Goal: Transaction & Acquisition: Obtain resource

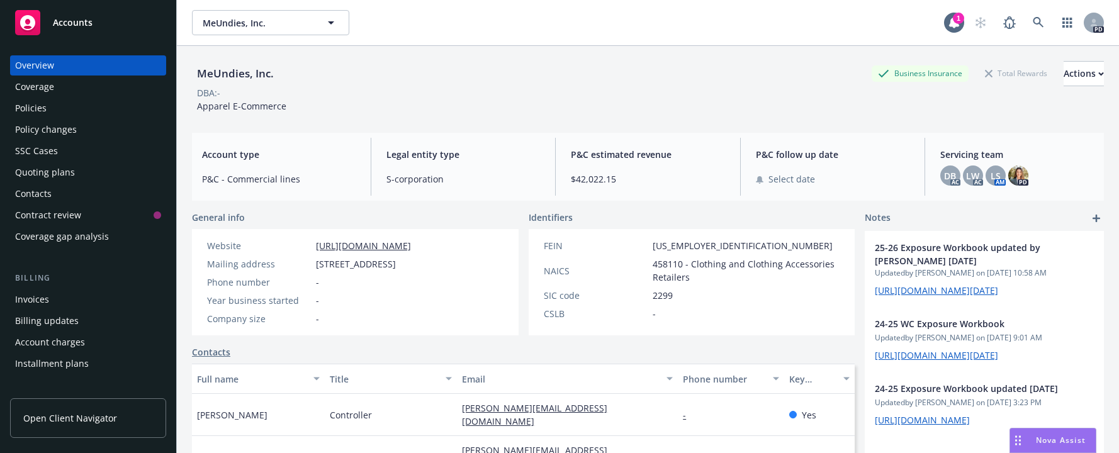
click at [447, 29] on div "MeUndies, Inc. MeUndies, Inc." at bounding box center [568, 22] width 752 height 25
click at [160, 451] on div "Overview Coverage Policies Policy changes SSC Cases Quoting plans Contacts Cont…" at bounding box center [88, 246] width 176 height 413
click at [335, 22] on icon "button" at bounding box center [330, 22] width 15 height 15
click at [329, 20] on div at bounding box center [270, 22] width 157 height 25
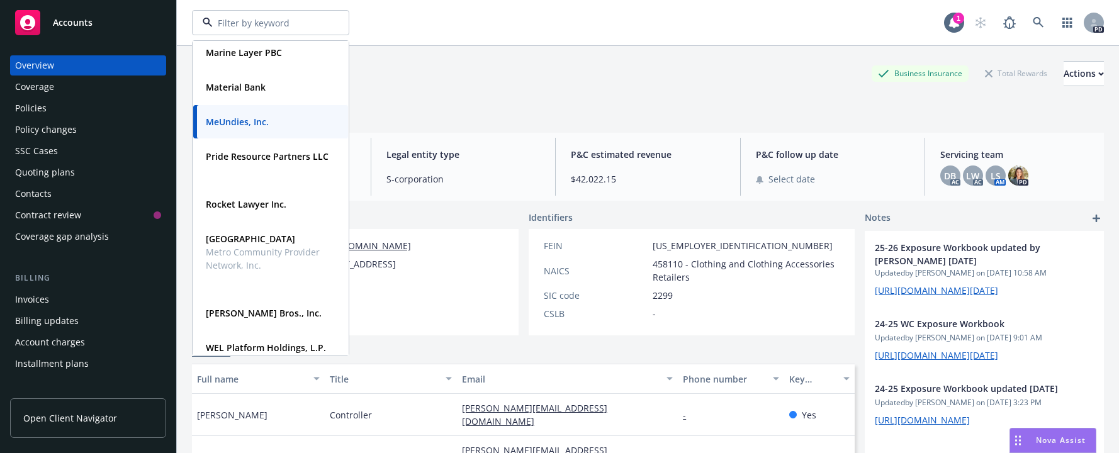
scroll to position [536, 0]
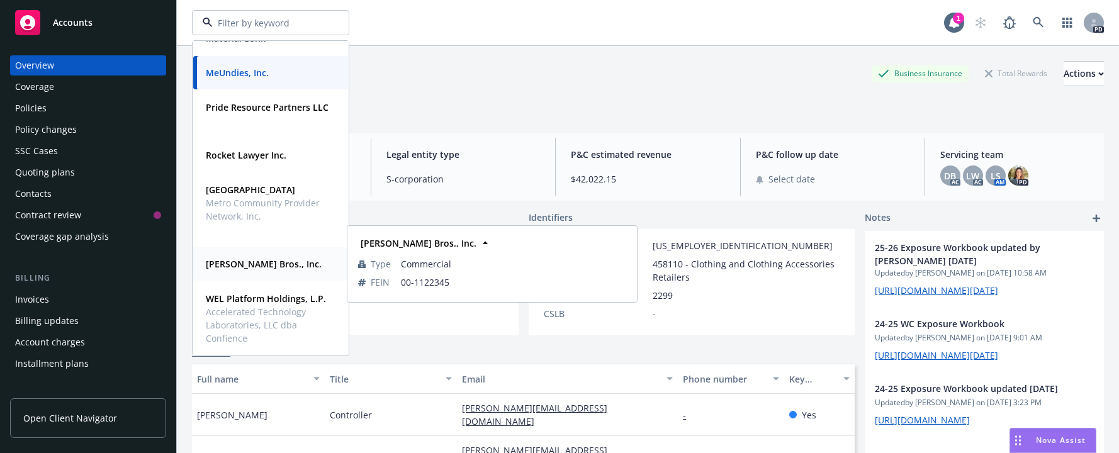
click at [215, 264] on strong "[PERSON_NAME] Bros., Inc." at bounding box center [264, 264] width 116 height 12
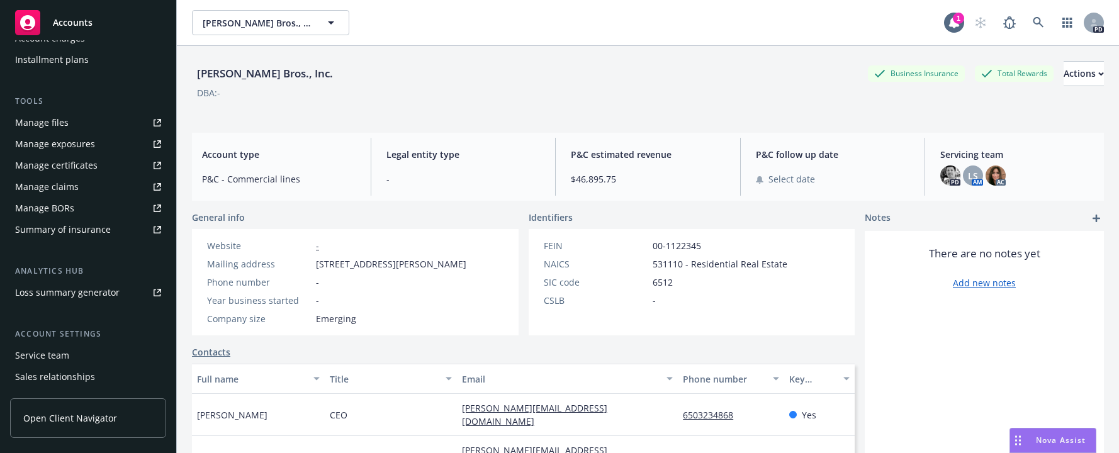
scroll to position [310, 0]
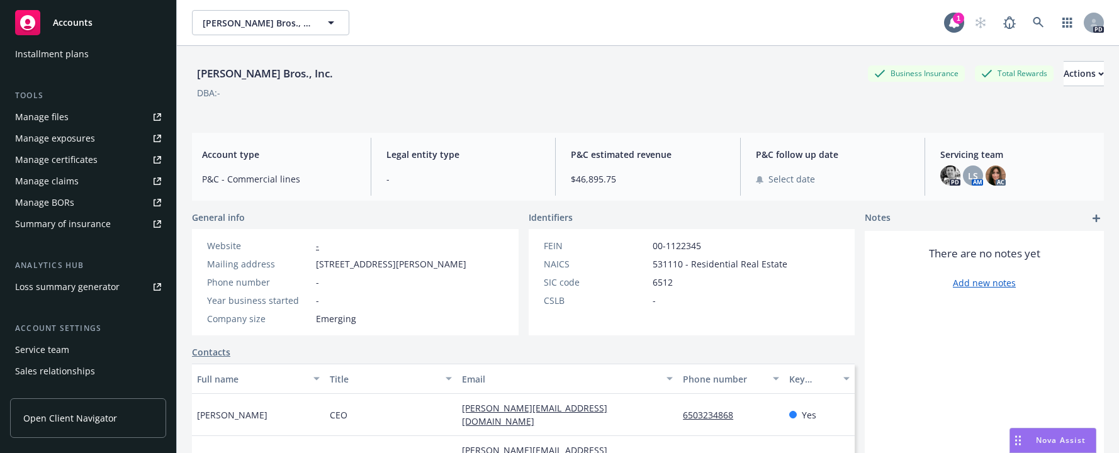
click at [35, 120] on div "Manage files" at bounding box center [41, 117] width 53 height 20
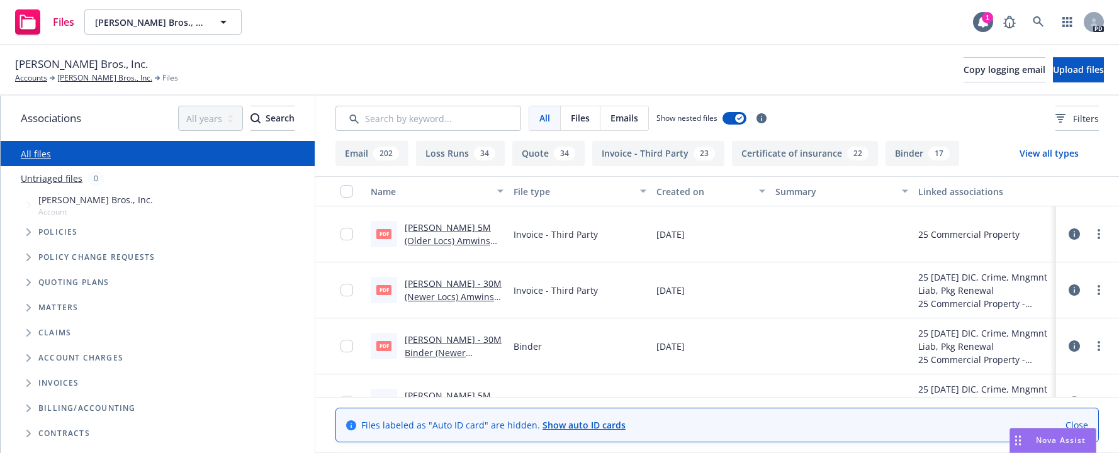
drag, startPoint x: 1109, startPoint y: 193, endPoint x: 1109, endPoint y: 208, distance: 15.7
click at [1109, 208] on div "Name File type Created on Summary Linked associations pdf [PERSON_NAME] 5M (Old…" at bounding box center [717, 286] width 804 height 221
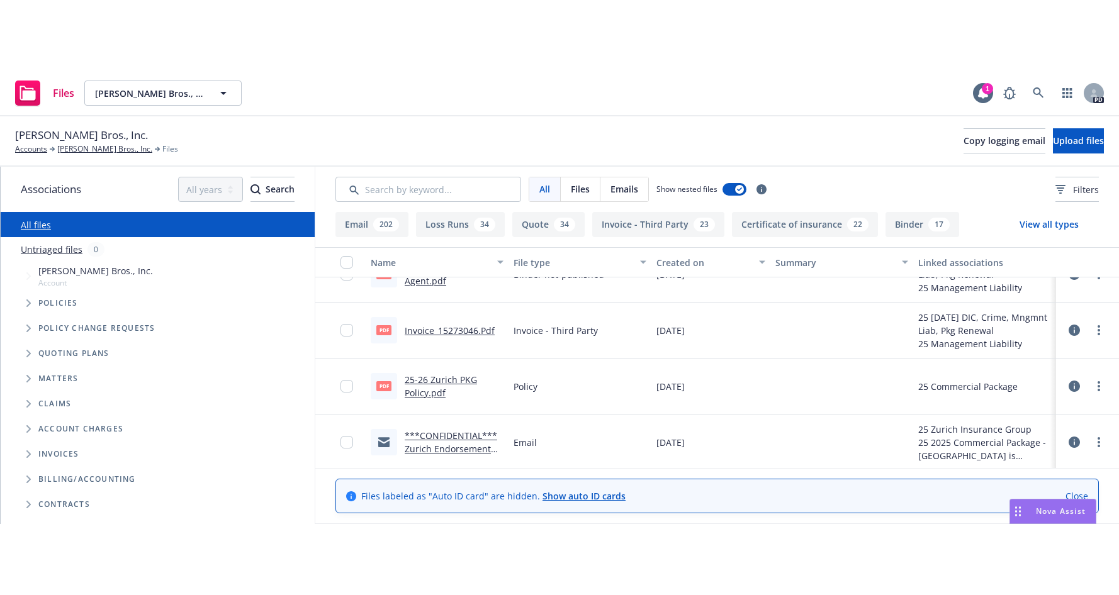
scroll to position [428, 0]
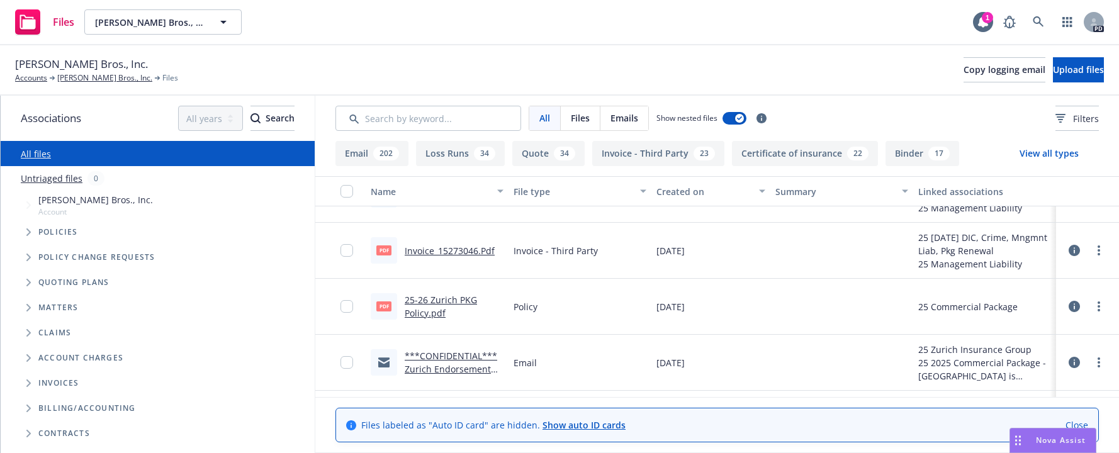
click at [435, 300] on link "25-26 Zurich PKG Policy.pdf" at bounding box center [441, 306] width 72 height 25
